Goal: Task Accomplishment & Management: Manage account settings

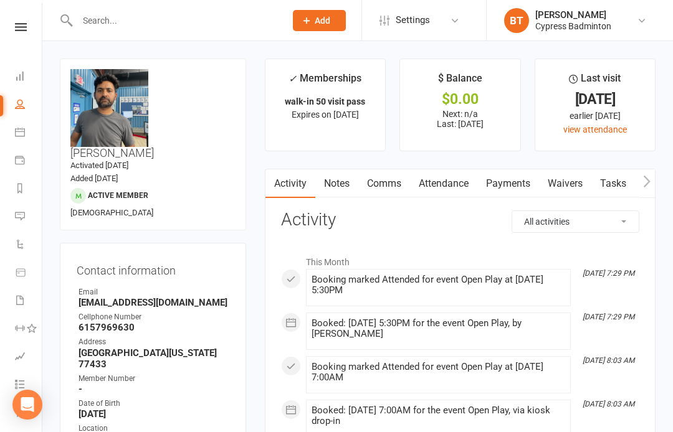
click at [93, 26] on input "text" at bounding box center [175, 20] width 203 height 17
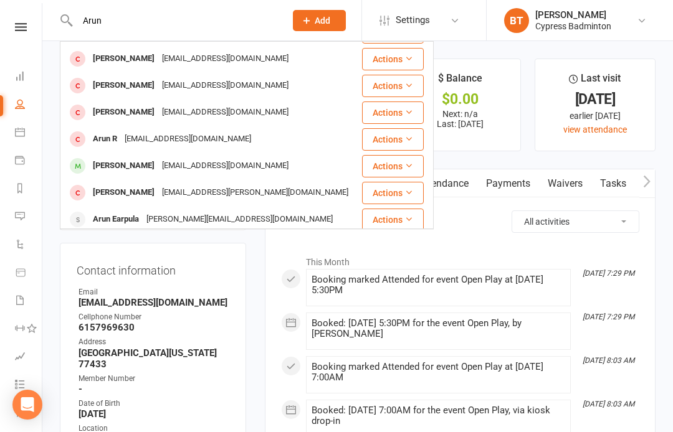
scroll to position [79, 0]
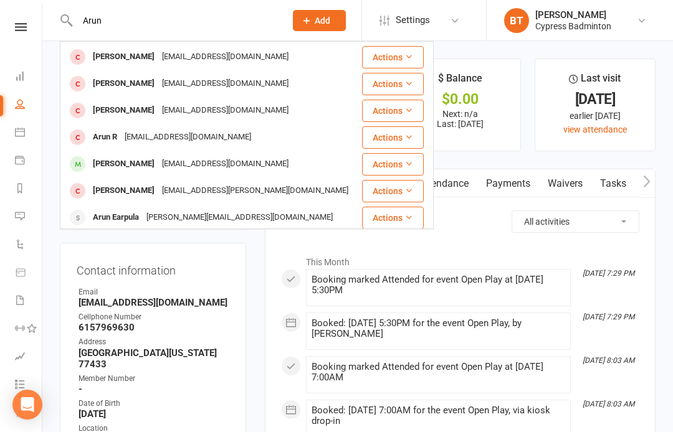
type input "Arun"
click at [110, 216] on div "Arun Earpula" at bounding box center [116, 218] width 54 height 18
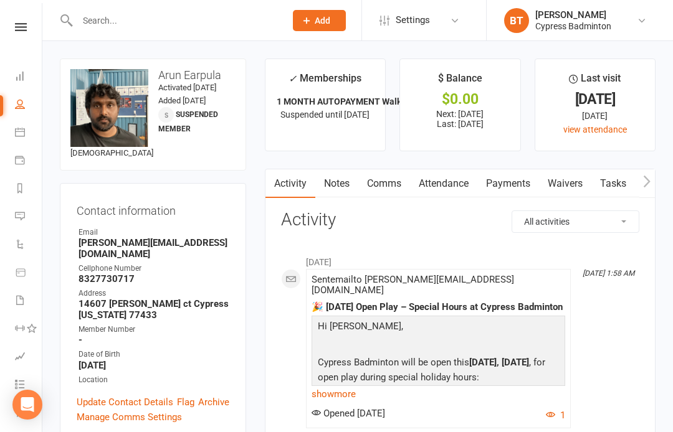
click at [139, 27] on input "text" at bounding box center [175, 20] width 203 height 17
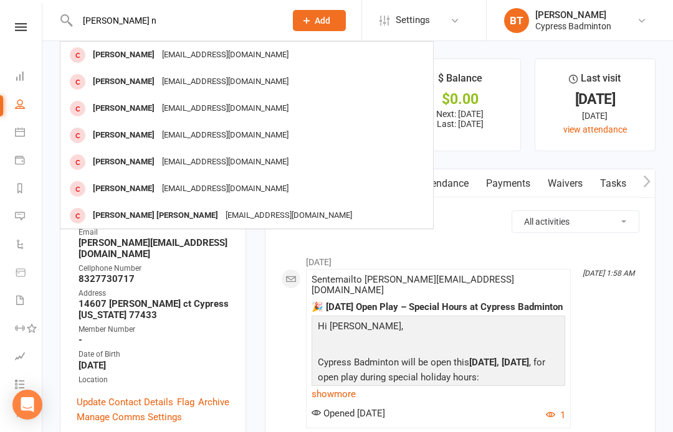
type input "[PERSON_NAME] n"
click at [208, 82] on div "[EMAIL_ADDRESS][DOMAIN_NAME]" at bounding box center [225, 82] width 134 height 18
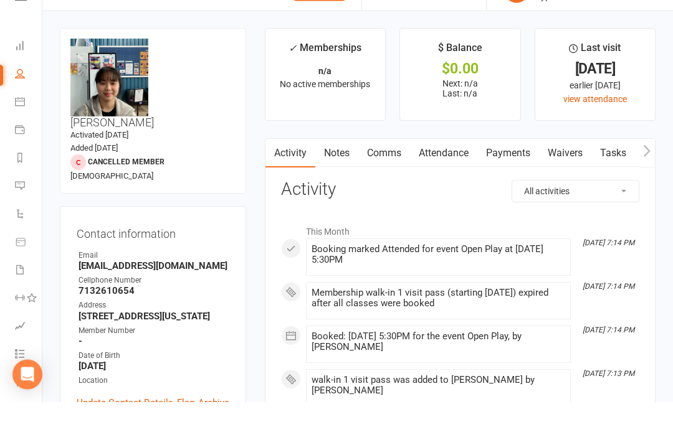
scroll to position [31, 0]
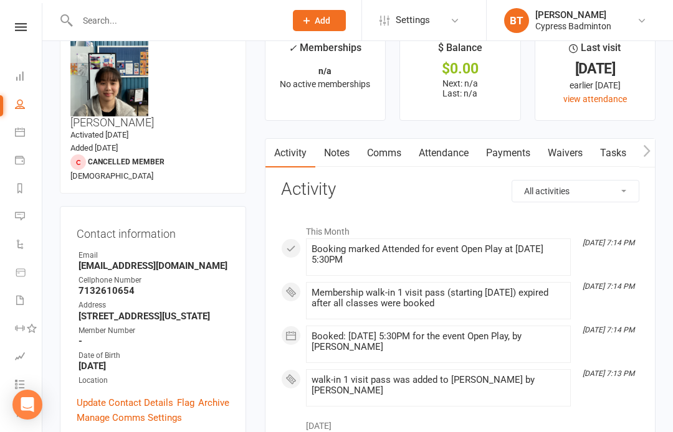
click at [507, 147] on link "Payments" at bounding box center [508, 153] width 62 height 29
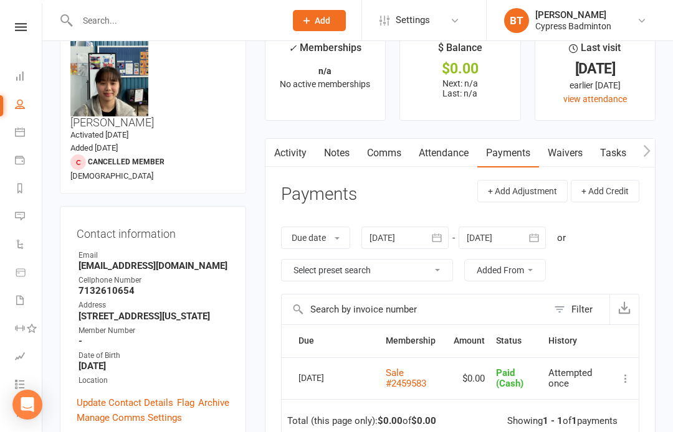
click at [517, 153] on link "Payments" at bounding box center [508, 153] width 62 height 29
click at [602, 188] on button "+ Add Credit" at bounding box center [605, 191] width 69 height 22
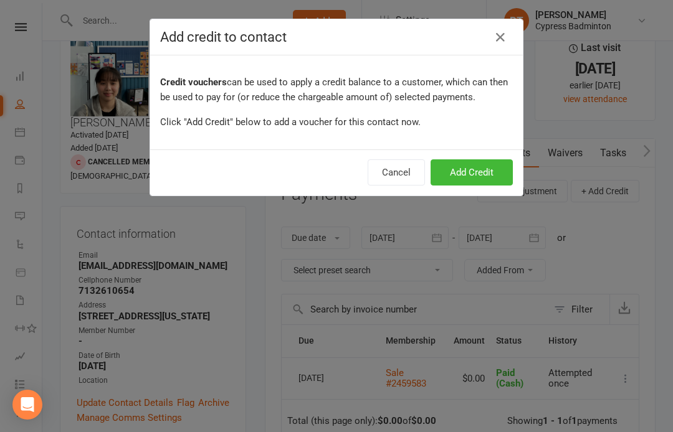
click at [484, 170] on button "Add Credit" at bounding box center [472, 172] width 82 height 26
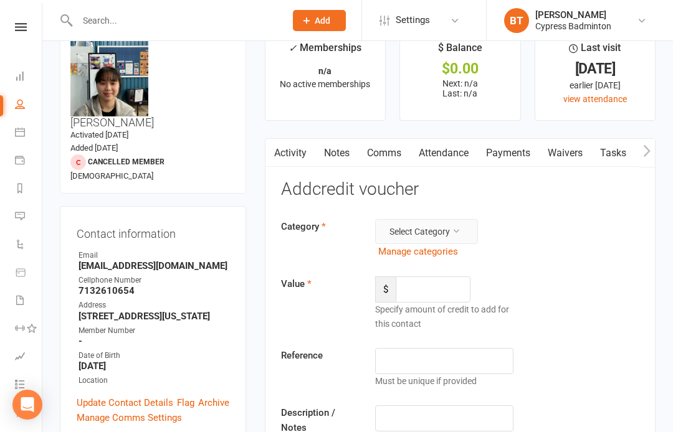
click at [441, 231] on button "Select Category" at bounding box center [426, 231] width 103 height 25
click at [407, 255] on link "General" at bounding box center [415, 259] width 123 height 25
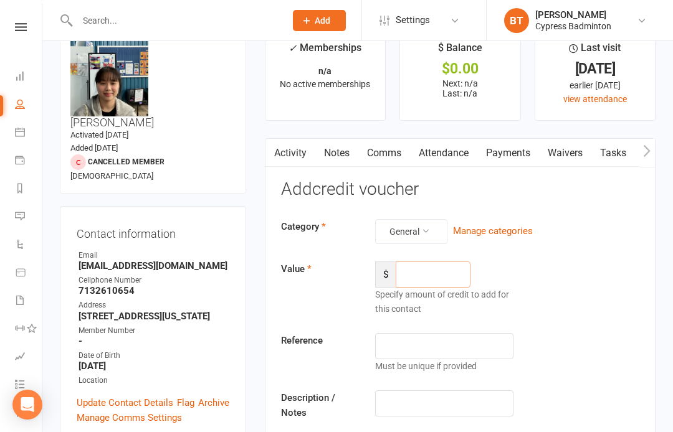
click at [447, 270] on input "number" at bounding box center [433, 275] width 75 height 26
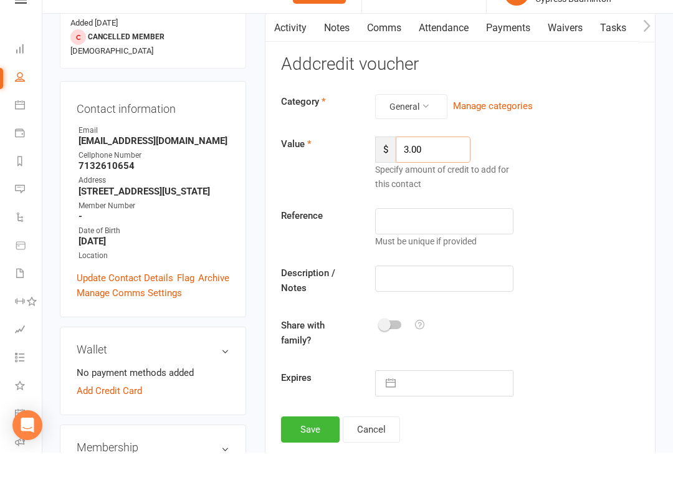
scroll to position [137, 0]
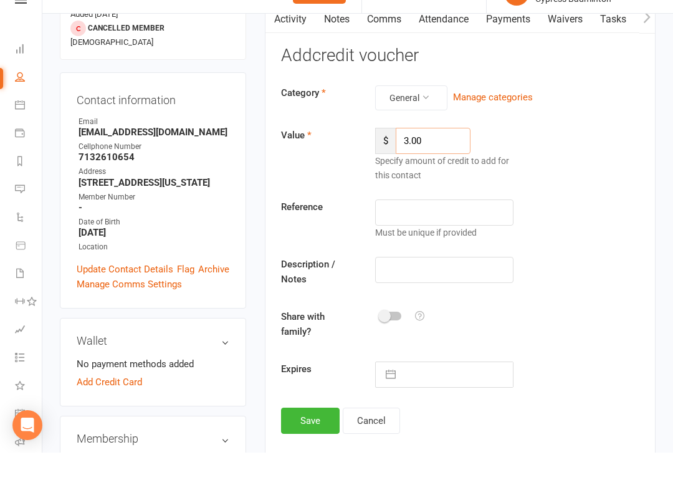
type input "3.00"
click at [490, 284] on input "text" at bounding box center [444, 297] width 138 height 26
click at [479, 389] on input "text" at bounding box center [457, 401] width 111 height 25
select select "7"
select select "2025"
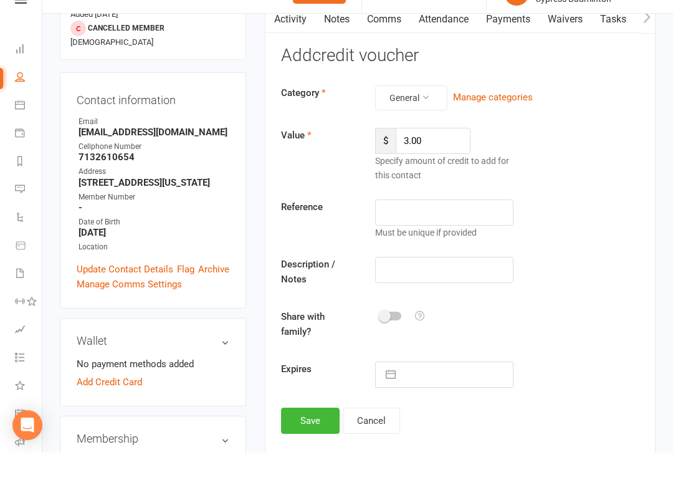
select select "8"
select select "2025"
select select "9"
select select "2025"
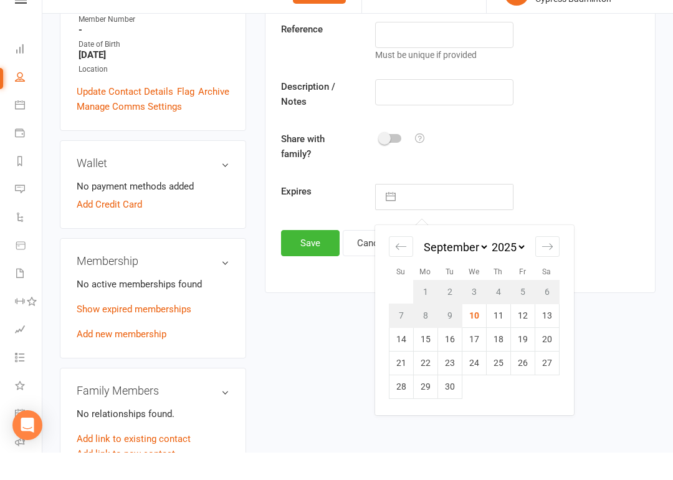
scroll to position [316, 0]
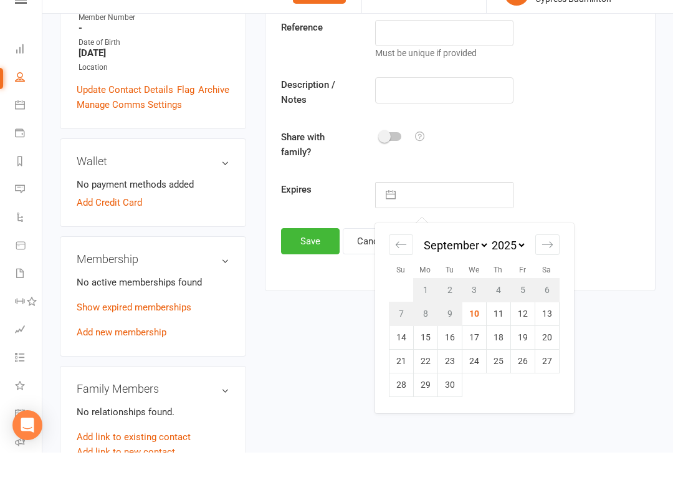
click at [327, 426] on div "upload photo change photo [PERSON_NAME] Activated [DATE] Added [DATE] Cancelled…" at bounding box center [357, 439] width 614 height 1394
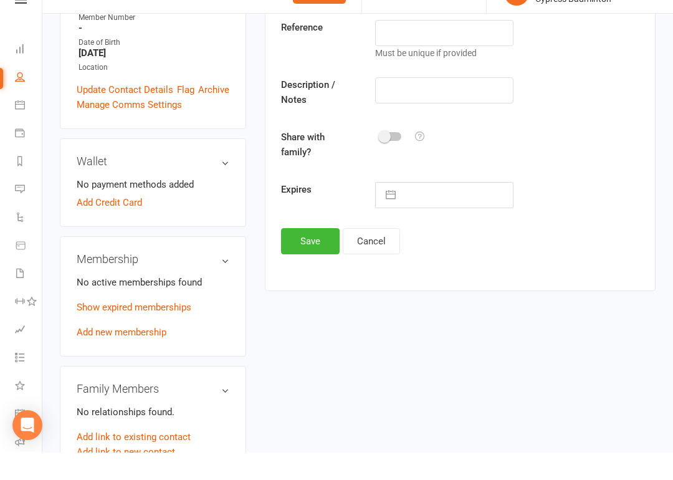
scroll to position [345, 0]
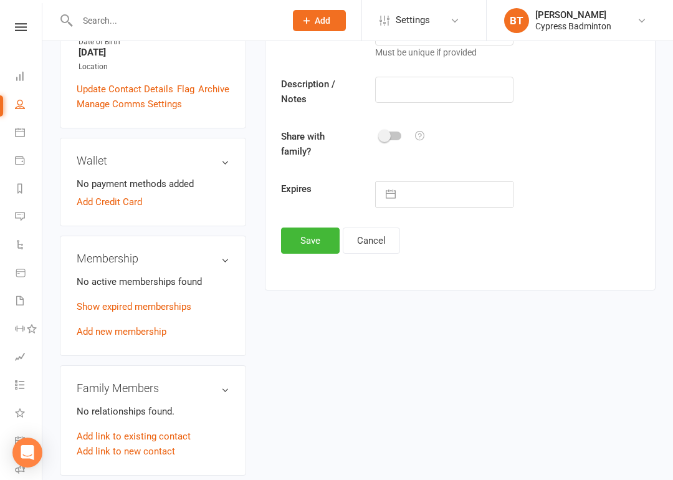
click at [306, 244] on button "Save" at bounding box center [310, 240] width 59 height 26
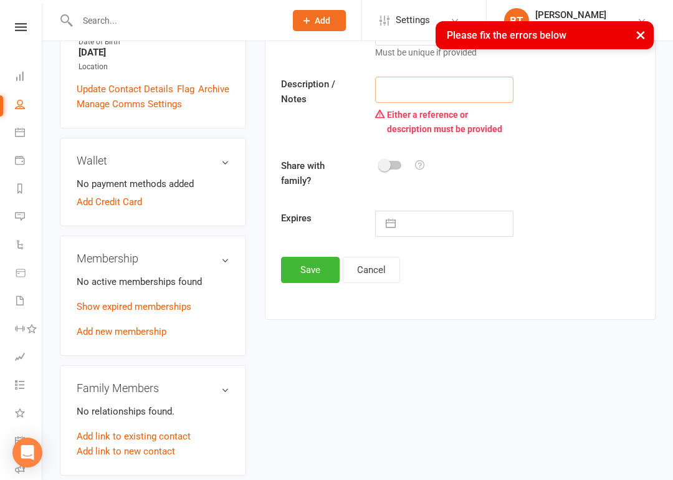
click at [488, 86] on input "text" at bounding box center [444, 90] width 138 height 26
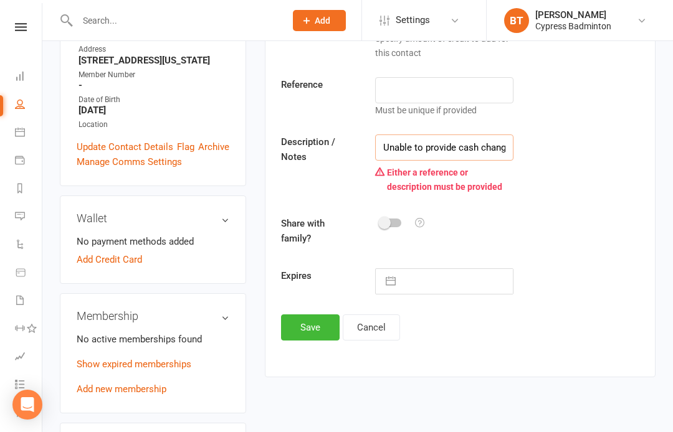
scroll to position [284, 0]
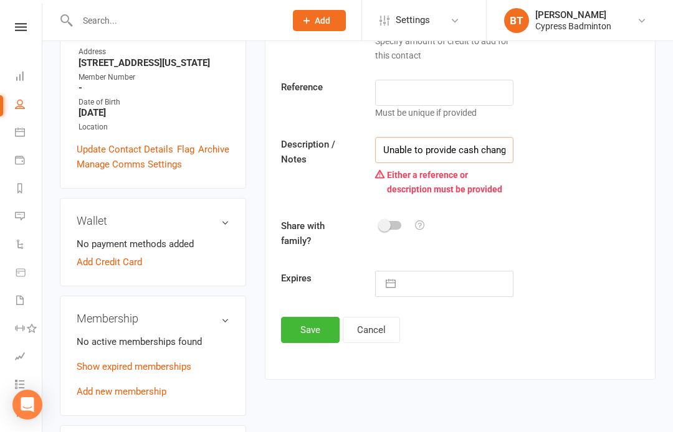
type input "Unable to provide cash change"
click at [298, 328] on button "Save" at bounding box center [310, 330] width 59 height 26
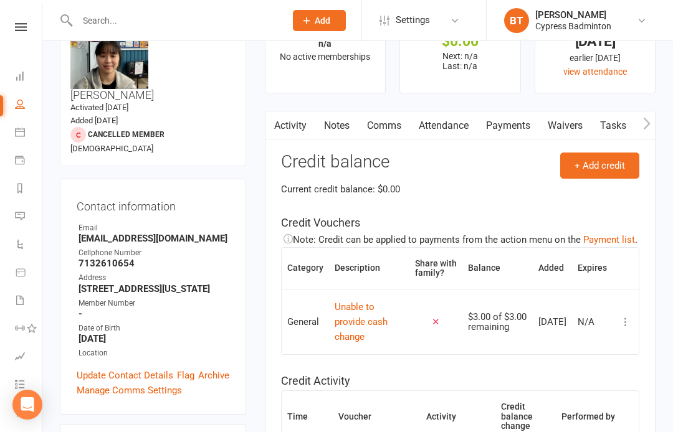
scroll to position [0, 0]
